Goal: Navigation & Orientation: Find specific page/section

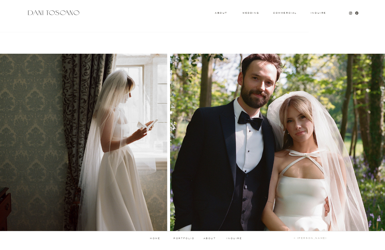
scroll to position [453, 0]
click at [254, 12] on h3 "wedding" at bounding box center [250, 13] width 16 height 2
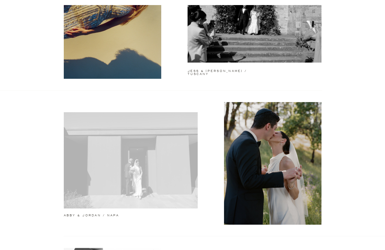
scroll to position [199, 0]
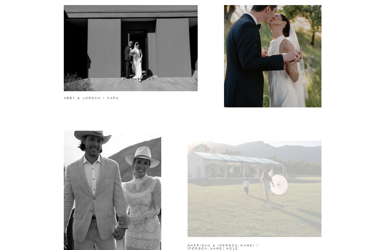
click at [255, 175] on div at bounding box center [254, 189] width 134 height 96
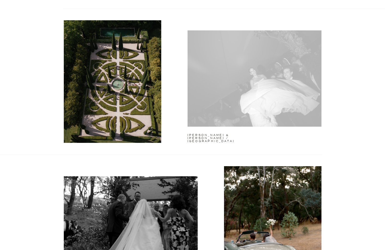
scroll to position [590, 0]
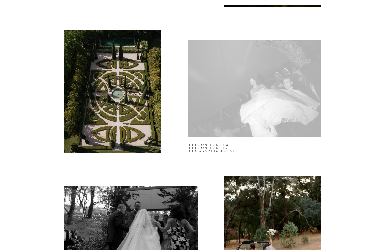
click at [266, 95] on div at bounding box center [254, 88] width 134 height 96
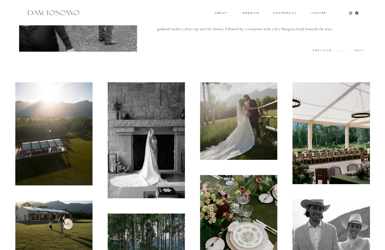
scroll to position [97, 0]
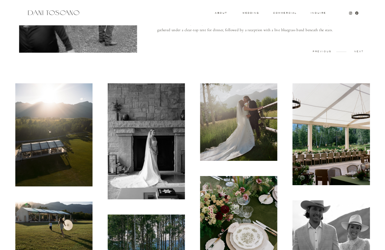
click at [146, 137] on img at bounding box center [145, 141] width 77 height 116
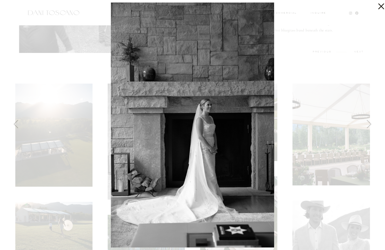
click at [216, 114] on img at bounding box center [192, 125] width 163 height 245
click at [323, 59] on div at bounding box center [192, 125] width 385 height 250
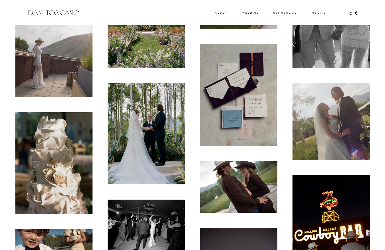
scroll to position [430, 0]
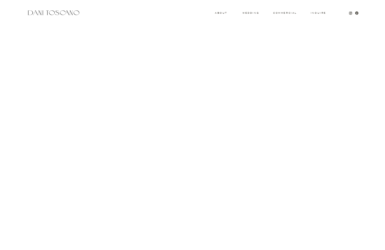
scroll to position [2053, 0]
